Goal: Download file/media

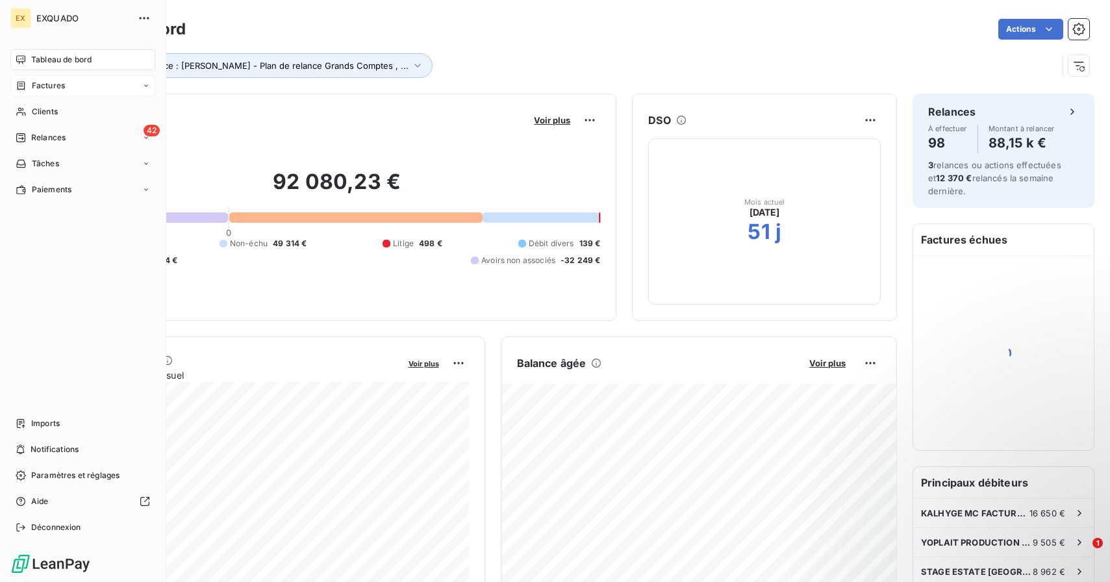
click at [45, 82] on span "Factures" at bounding box center [48, 86] width 33 height 12
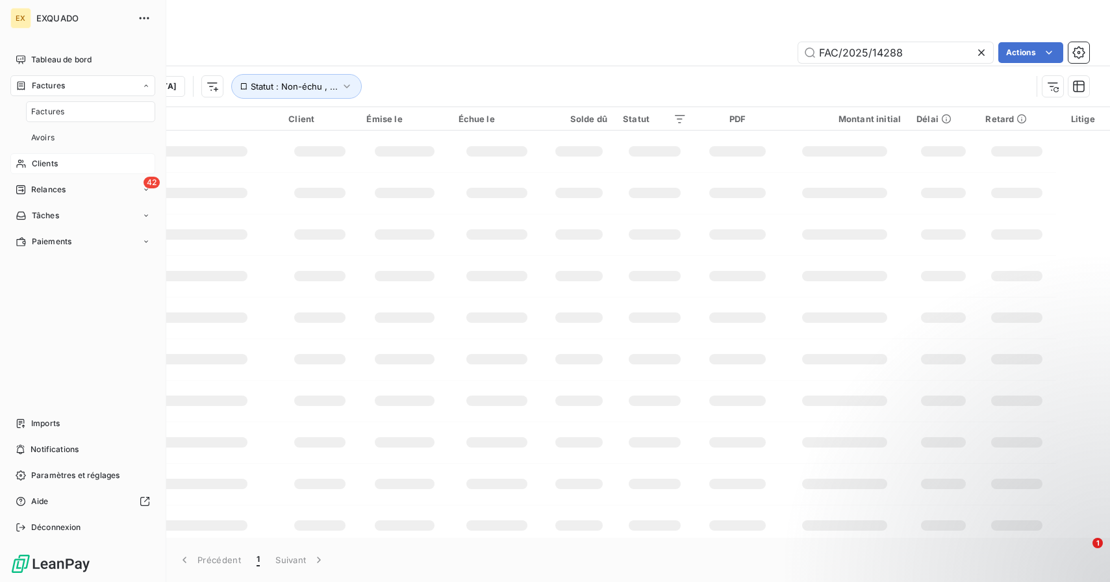
click at [51, 158] on span "Clients" at bounding box center [45, 164] width 26 height 12
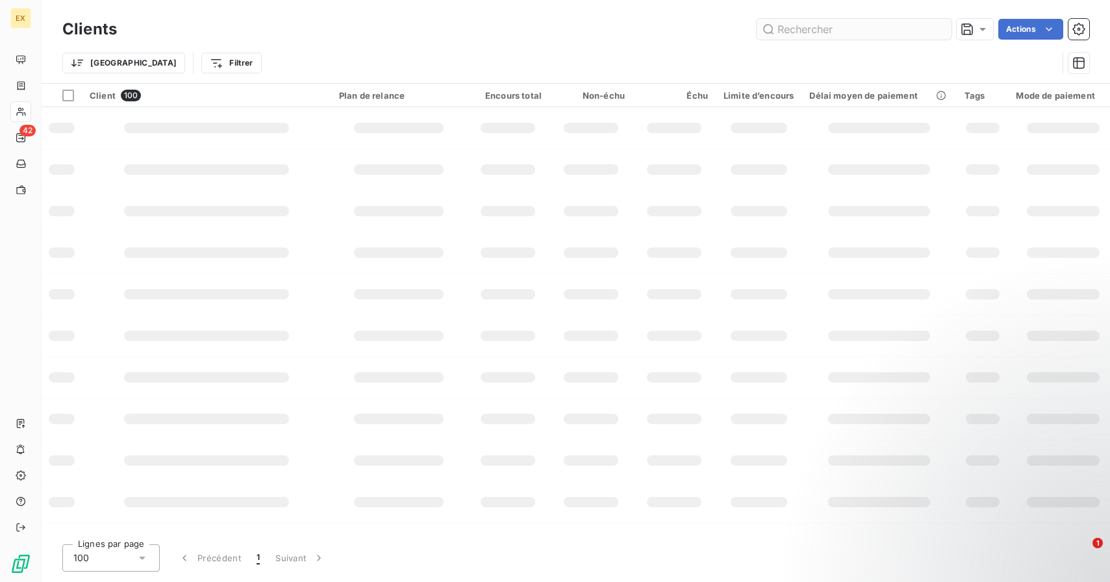
click at [834, 31] on input "text" at bounding box center [854, 29] width 195 height 21
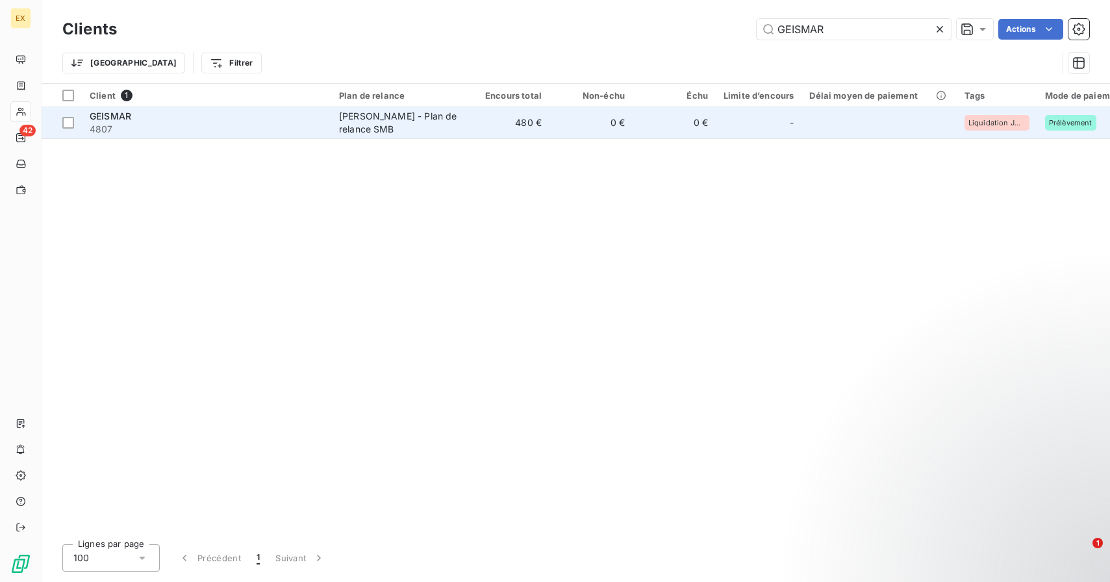
type input "GEISMAR"
click at [481, 122] on td "480 €" at bounding box center [507, 122] width 83 height 31
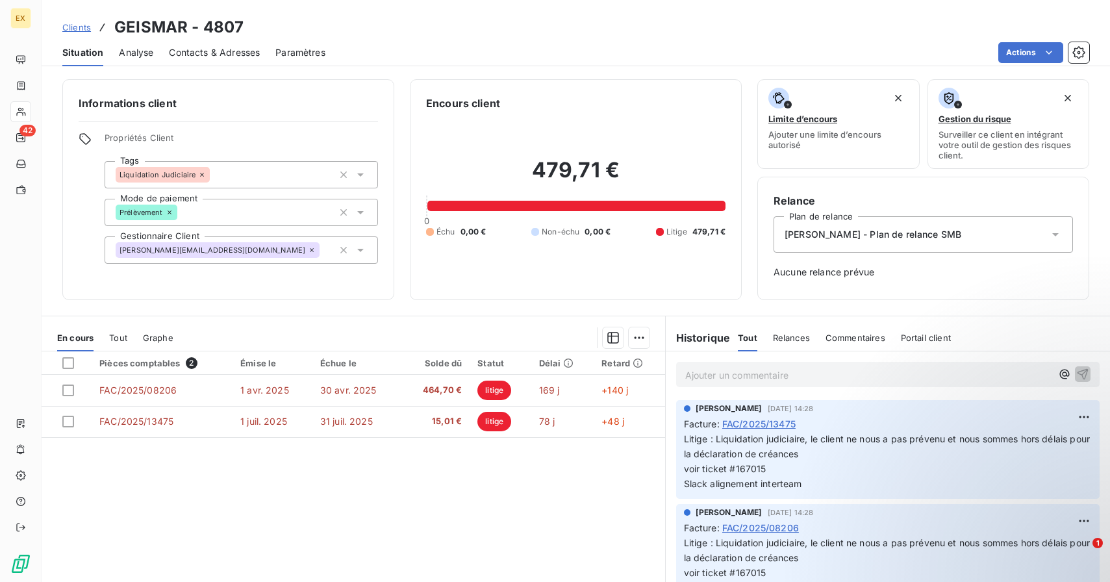
click at [734, 29] on div "Clients GEISMAR - 4807" at bounding box center [576, 27] width 1068 height 23
click at [1039, 49] on html "EX 42 Clients GEISMAR - 4807 Situation Analyse Contacts & Adresses Paramètres A…" at bounding box center [555, 291] width 1110 height 582
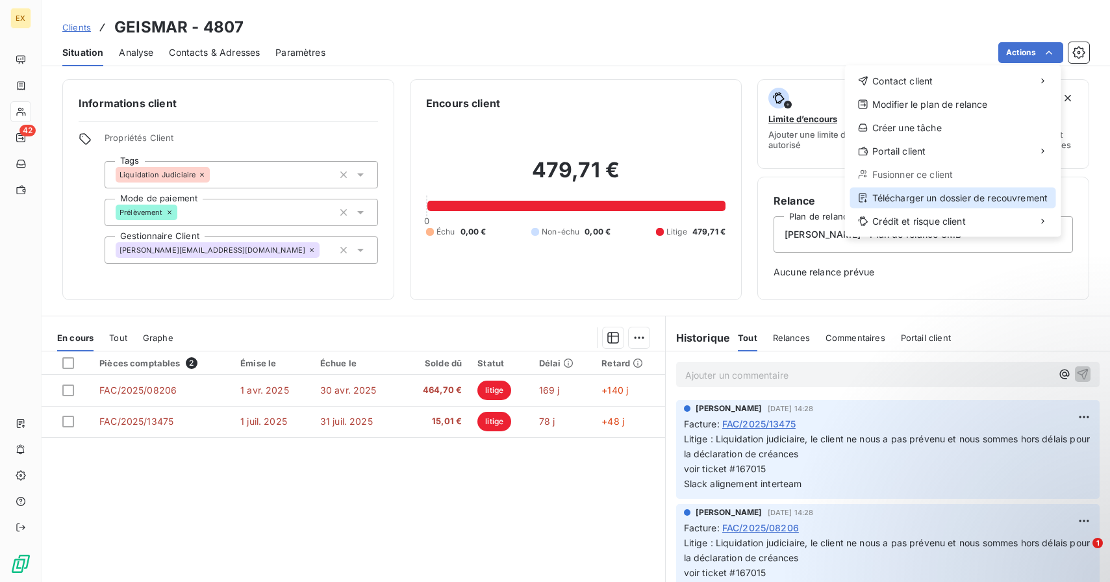
click at [962, 194] on div "Télécharger un dossier de recouvrement" at bounding box center [953, 198] width 206 height 21
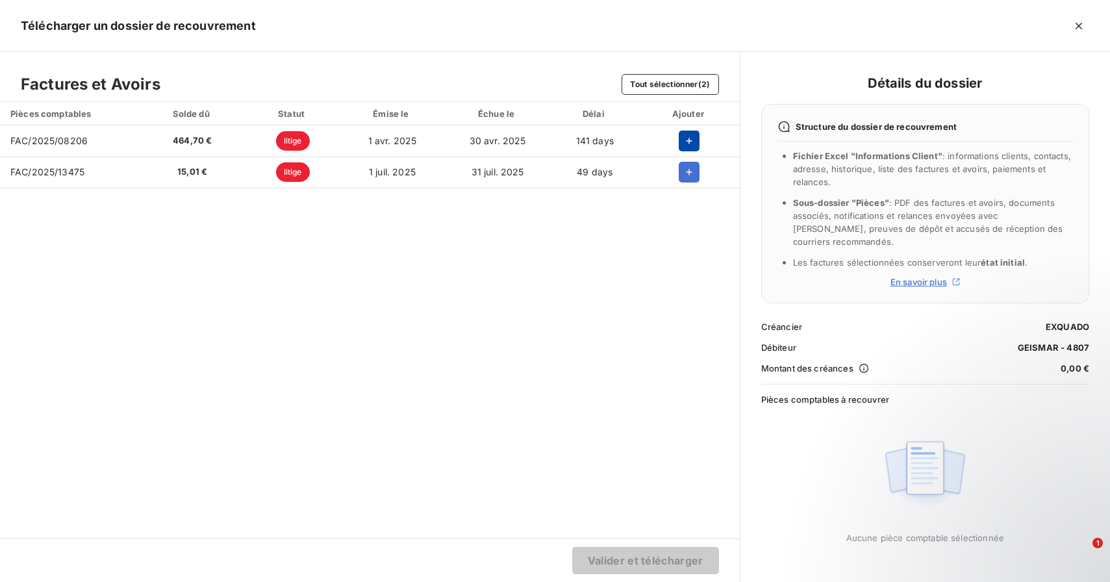
click at [685, 142] on icon "button" at bounding box center [689, 140] width 13 height 13
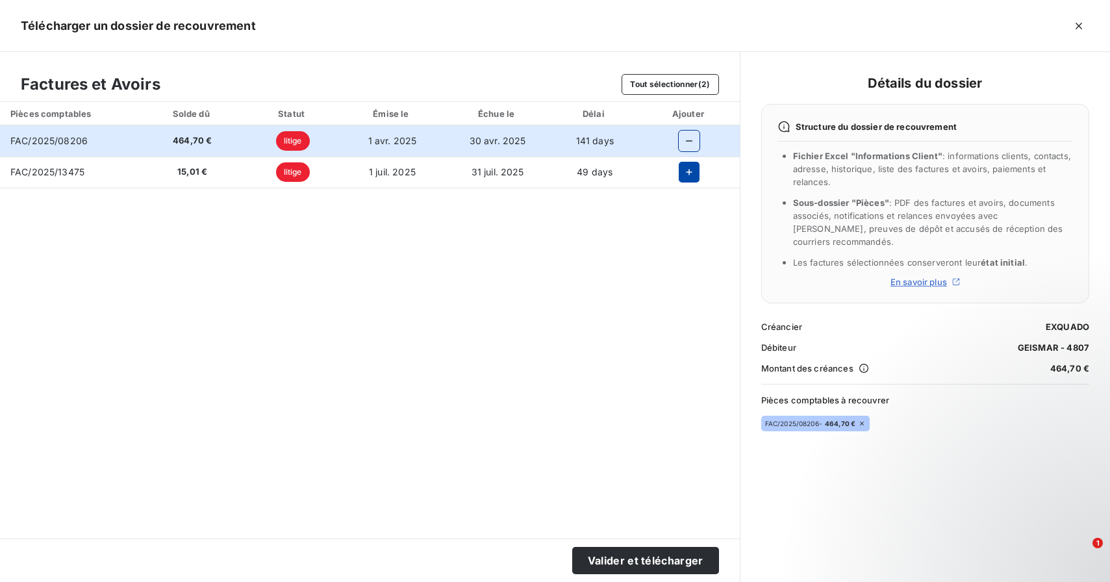
click at [686, 168] on icon "button" at bounding box center [689, 172] width 13 height 13
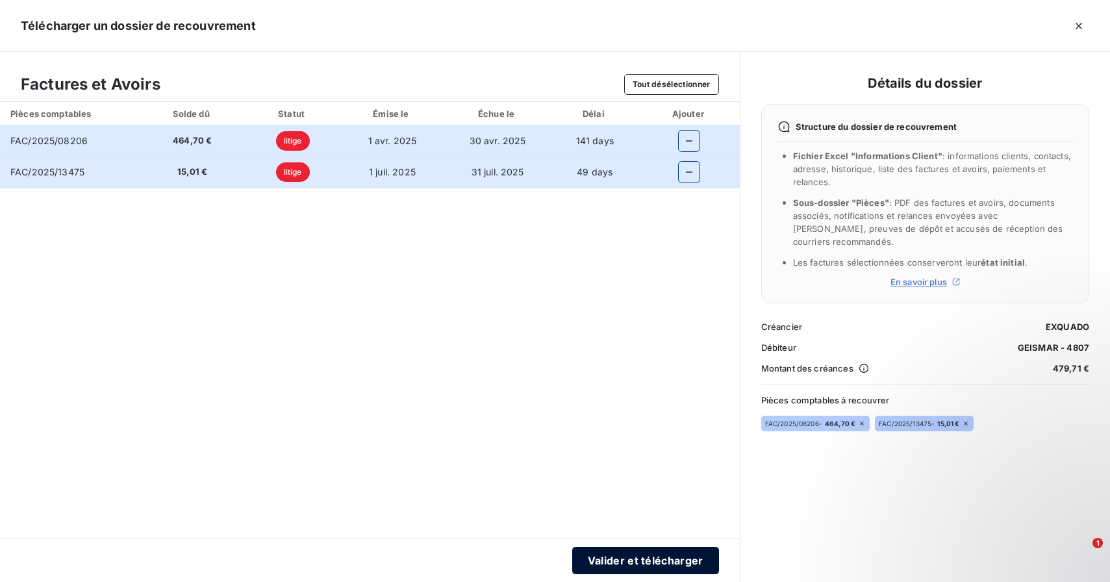
click at [668, 564] on button "Valider et télécharger" at bounding box center [645, 560] width 147 height 27
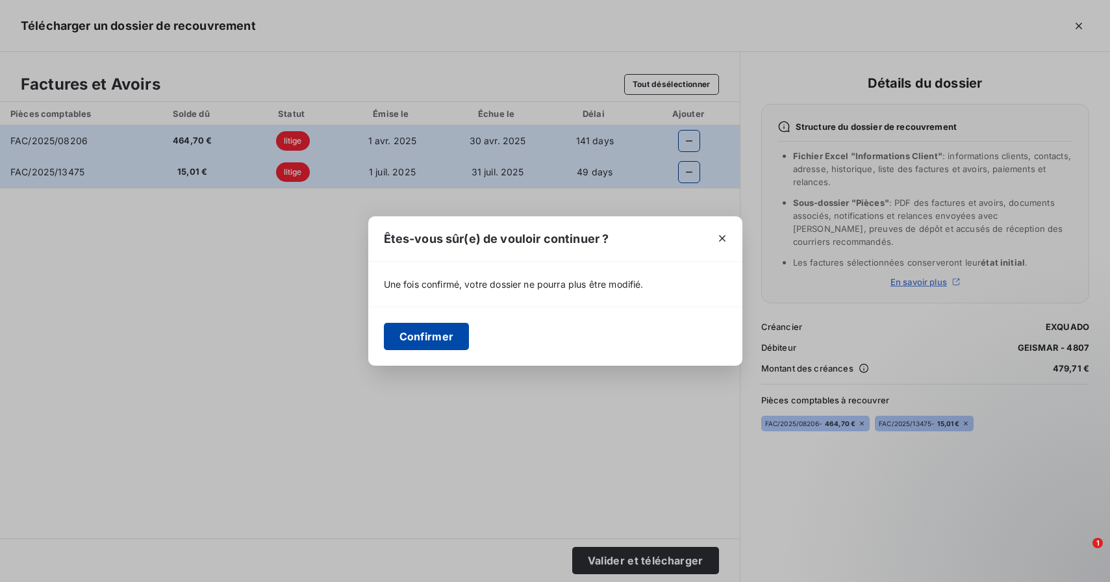
click at [434, 342] on button "Confirmer" at bounding box center [427, 336] width 86 height 27
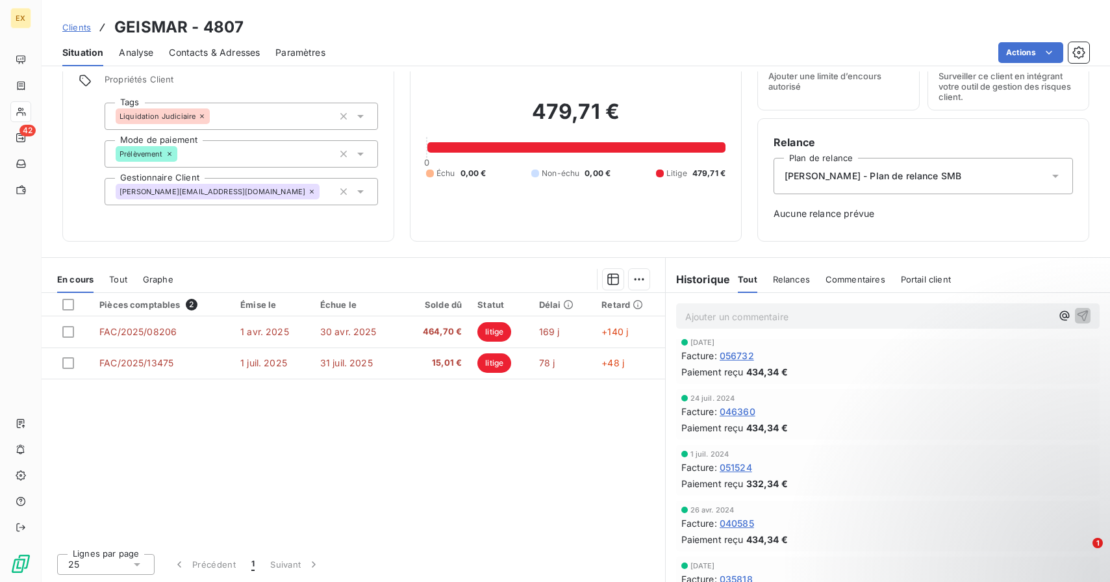
scroll to position [572, 0]
